Goal: Task Accomplishment & Management: Manage account settings

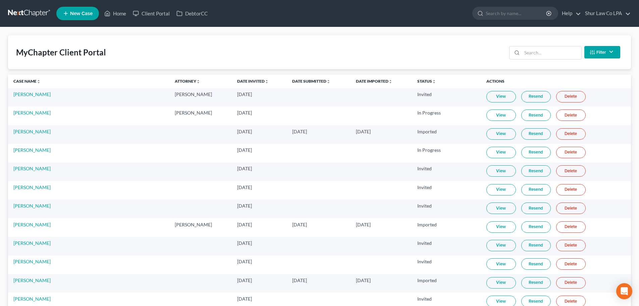
click at [19, 10] on link at bounding box center [29, 13] width 43 height 12
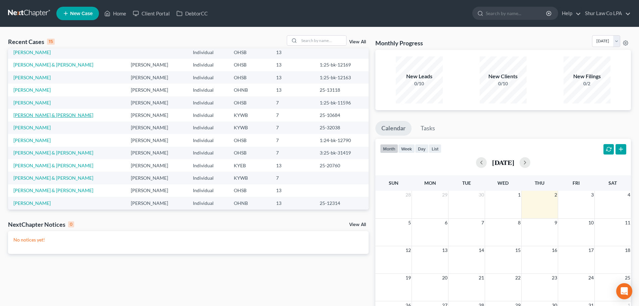
scroll to position [47, 0]
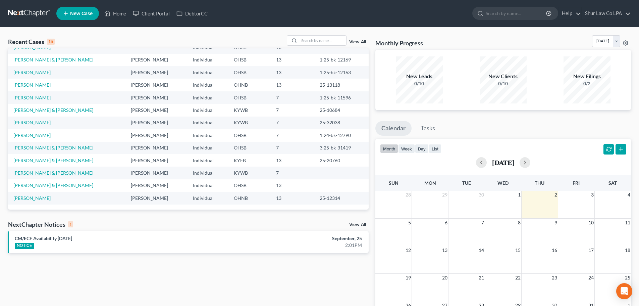
click at [46, 172] on link "[PERSON_NAME] & [PERSON_NAME]" at bounding box center [53, 173] width 80 height 6
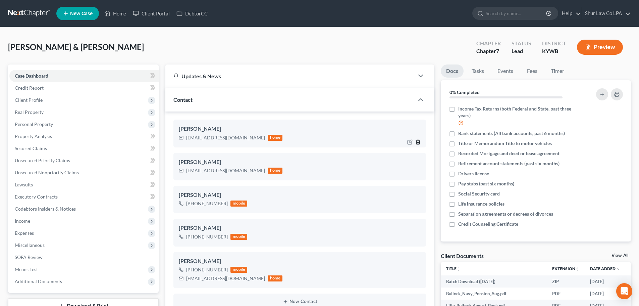
click at [419, 142] on icon "button" at bounding box center [418, 141] width 5 height 5
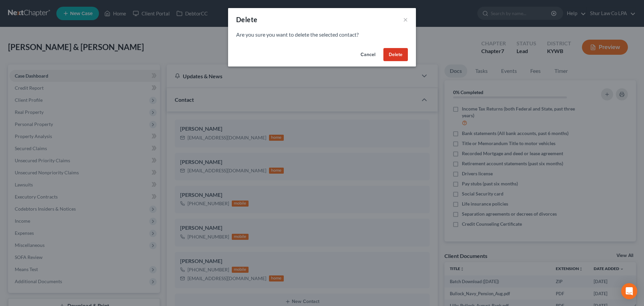
click at [398, 56] on button "Delete" at bounding box center [396, 54] width 25 height 13
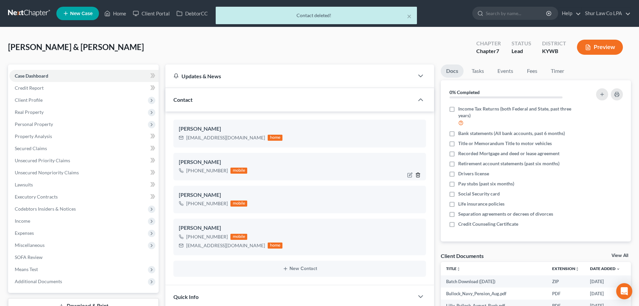
click at [420, 174] on polyline "button" at bounding box center [418, 174] width 4 height 0
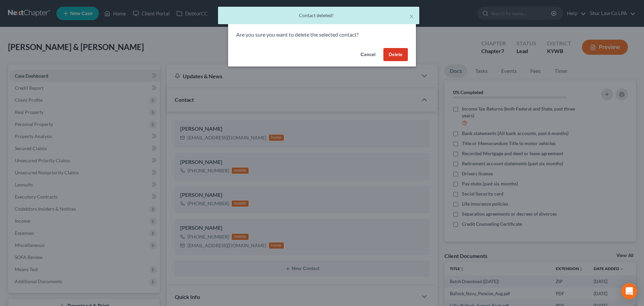
click at [402, 55] on button "Delete" at bounding box center [396, 54] width 25 height 13
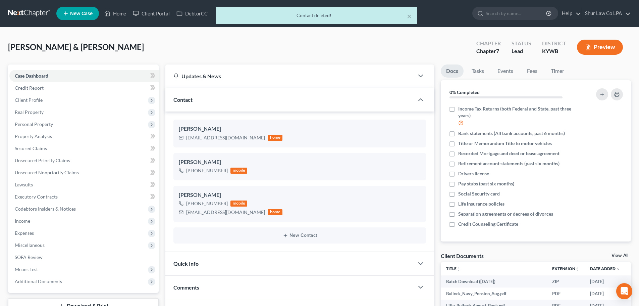
click at [254, 263] on div "Quick Info" at bounding box center [289, 263] width 249 height 23
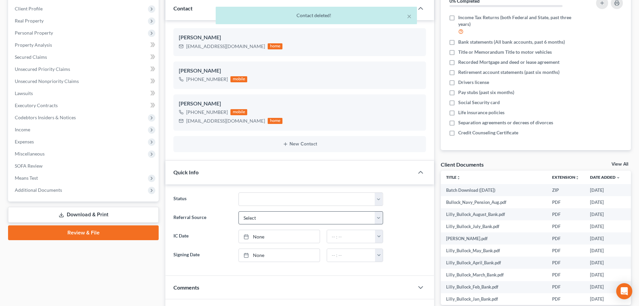
scroll to position [101, 0]
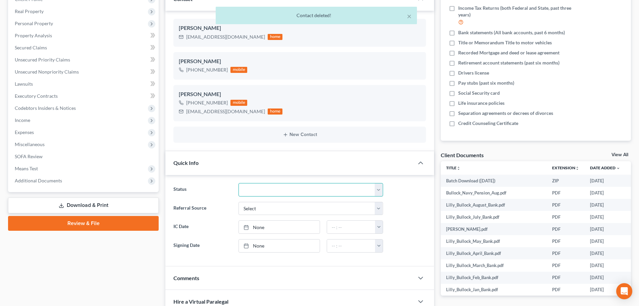
click at [274, 194] on select "Discharged Dismissed Filed In Progress Lead Lost Lead On Hold Ready to File Rea…" at bounding box center [311, 189] width 145 height 13
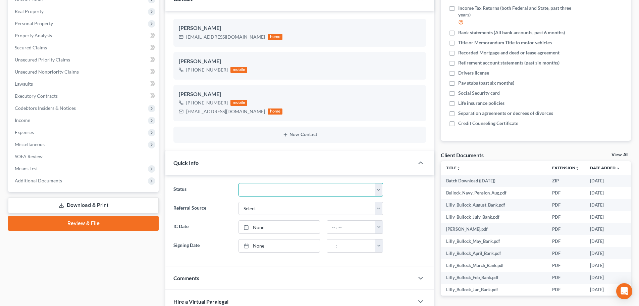
select select "3"
click at [239, 183] on select "Discharged Dismissed Filed In Progress Lead Lost Lead On Hold Ready to File Rea…" at bounding box center [311, 189] width 145 height 13
click at [265, 211] on select "Select Word Of Mouth Previous Clients Direct Mail Website Google Search Modern …" at bounding box center [311, 208] width 145 height 13
click at [265, 208] on select "Select Word Of Mouth Previous Clients Direct Mail Website Google Search Modern …" at bounding box center [311, 208] width 145 height 13
type input "[DATE]"
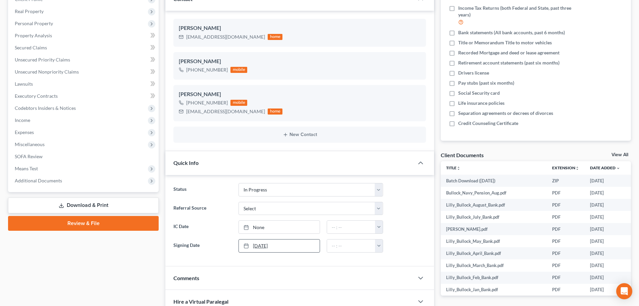
click at [258, 245] on link "[DATE]" at bounding box center [279, 245] width 81 height 13
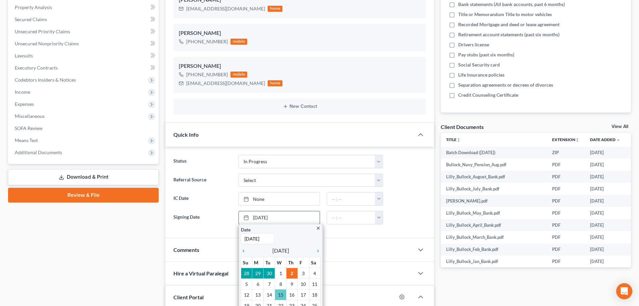
scroll to position [168, 0]
